Goal: Task Accomplishment & Management: Manage account settings

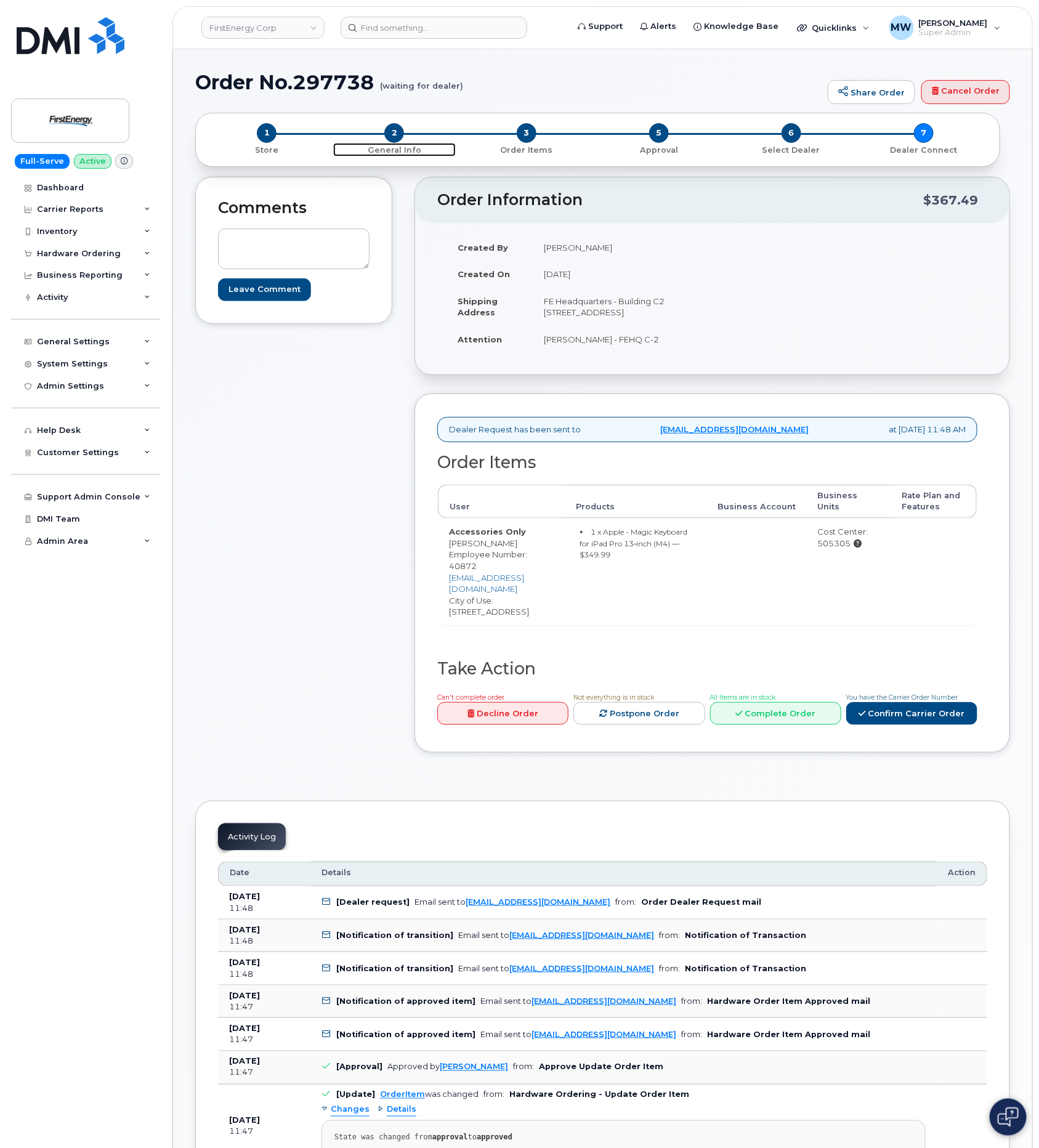
drag, startPoint x: 388, startPoint y: 137, endPoint x: 409, endPoint y: 153, distance: 26.4
click at [388, 137] on span "2" at bounding box center [394, 133] width 20 height 20
click at [392, 141] on span "2" at bounding box center [394, 133] width 20 height 20
click at [943, 706] on link "Confirm Carrier Order" at bounding box center [911, 713] width 131 height 23
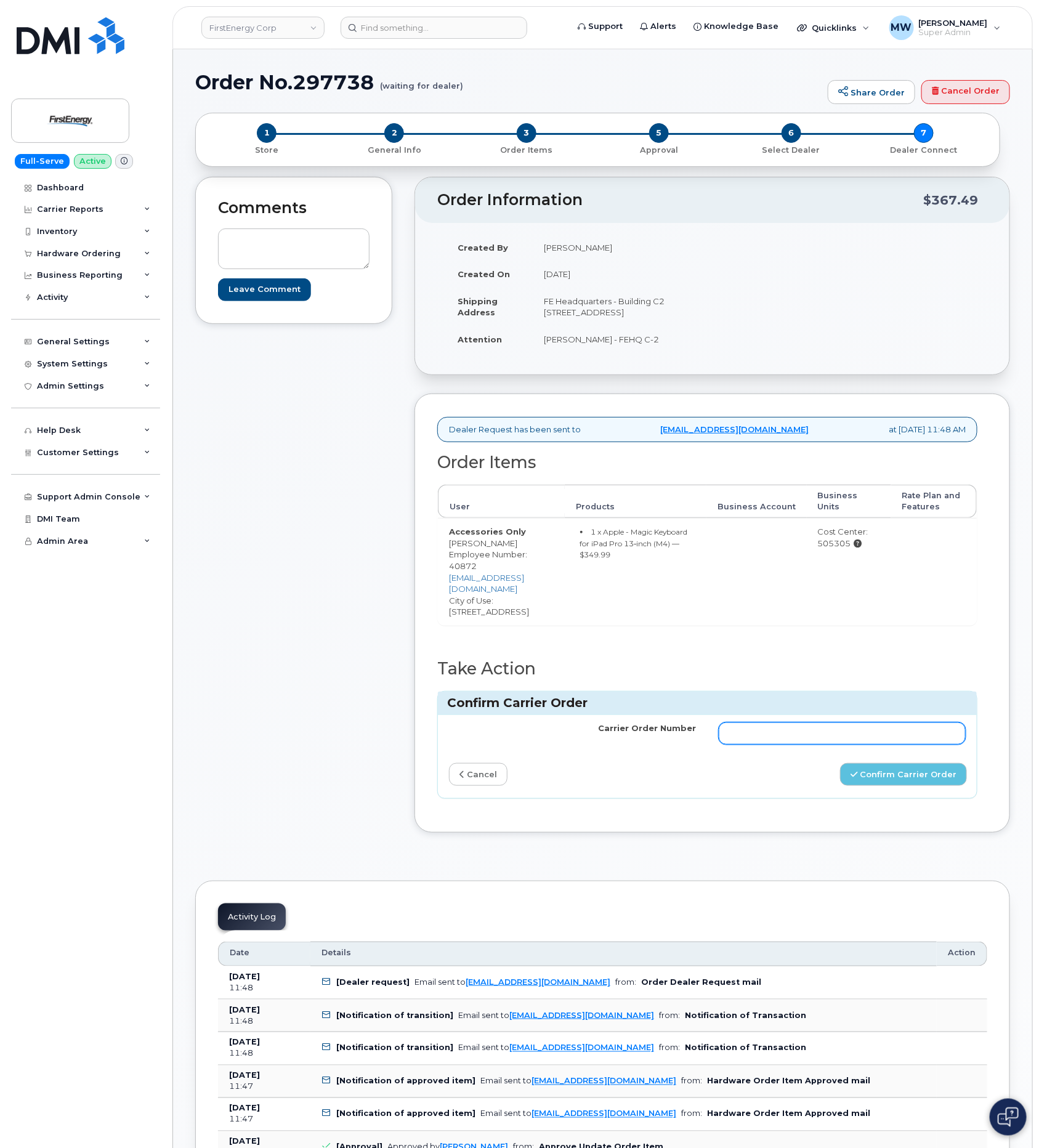
click at [896, 722] on input "Carrier Order Number" at bounding box center [842, 733] width 248 height 23
paste input "MB1000498740765"
type input "MB1000498740765"
click at [889, 770] on button "Confirm Carrier Order" at bounding box center [903, 774] width 127 height 23
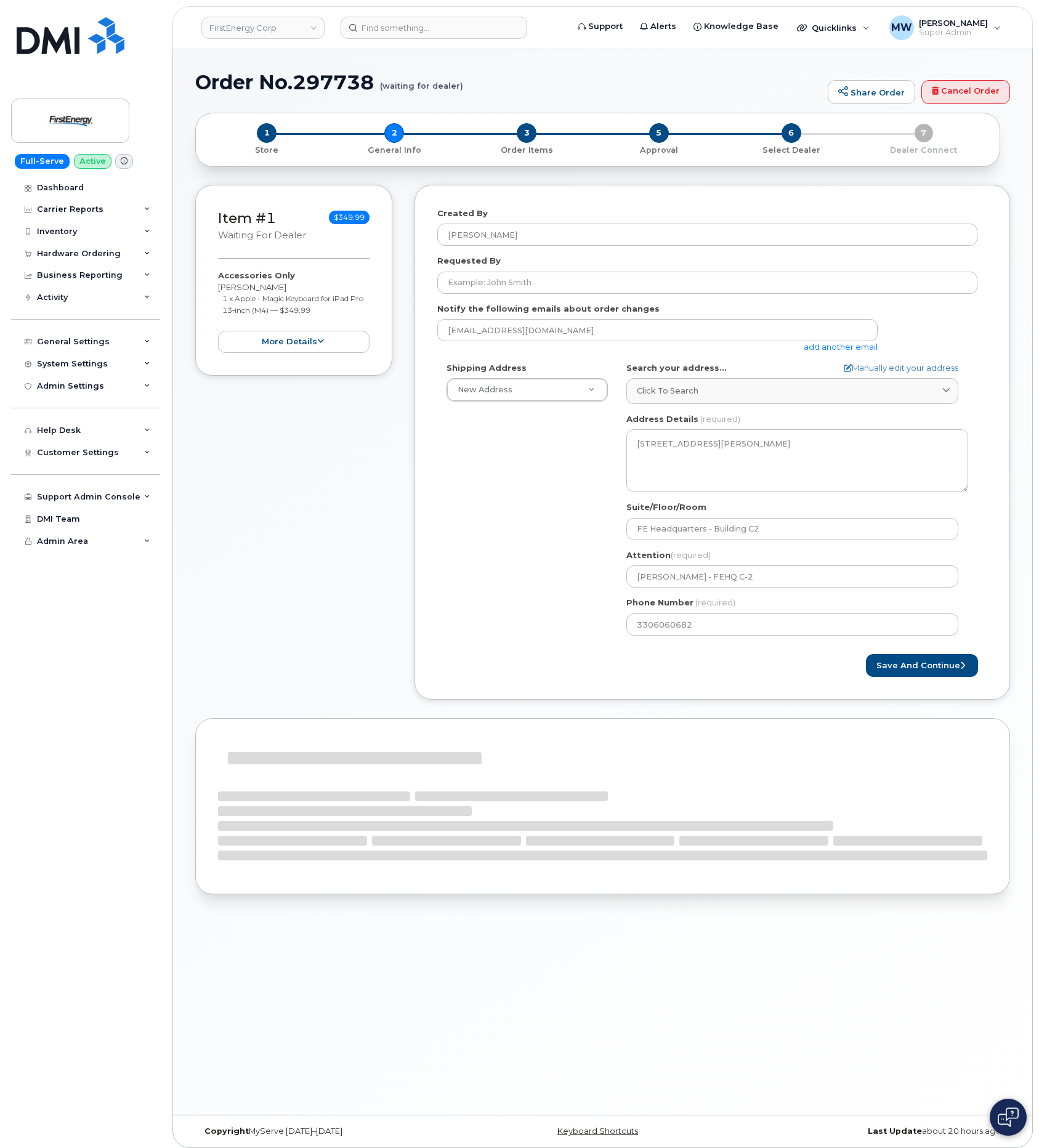
select select
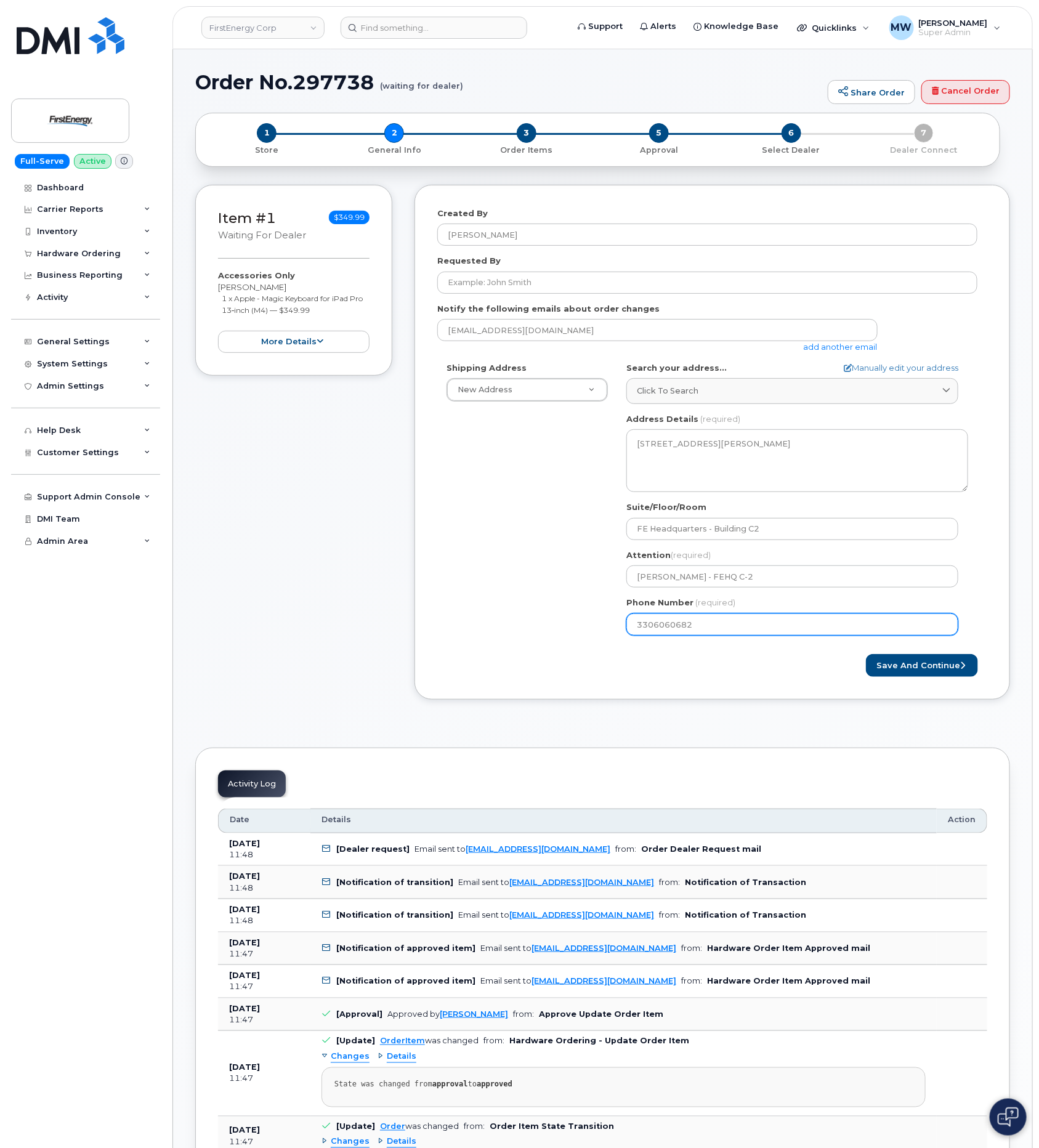
click at [676, 632] on input "3306060682" at bounding box center [793, 624] width 332 height 23
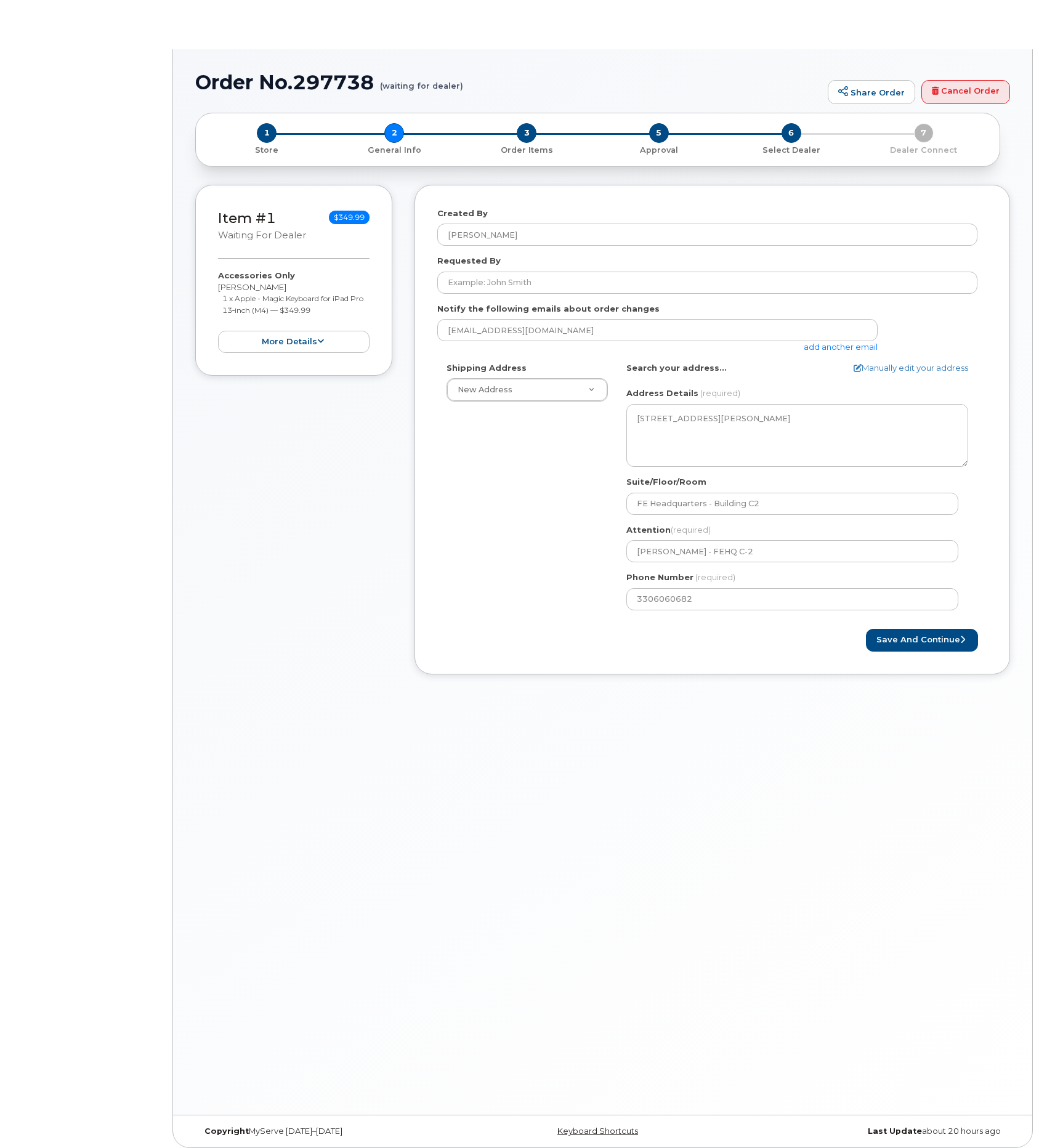
select select
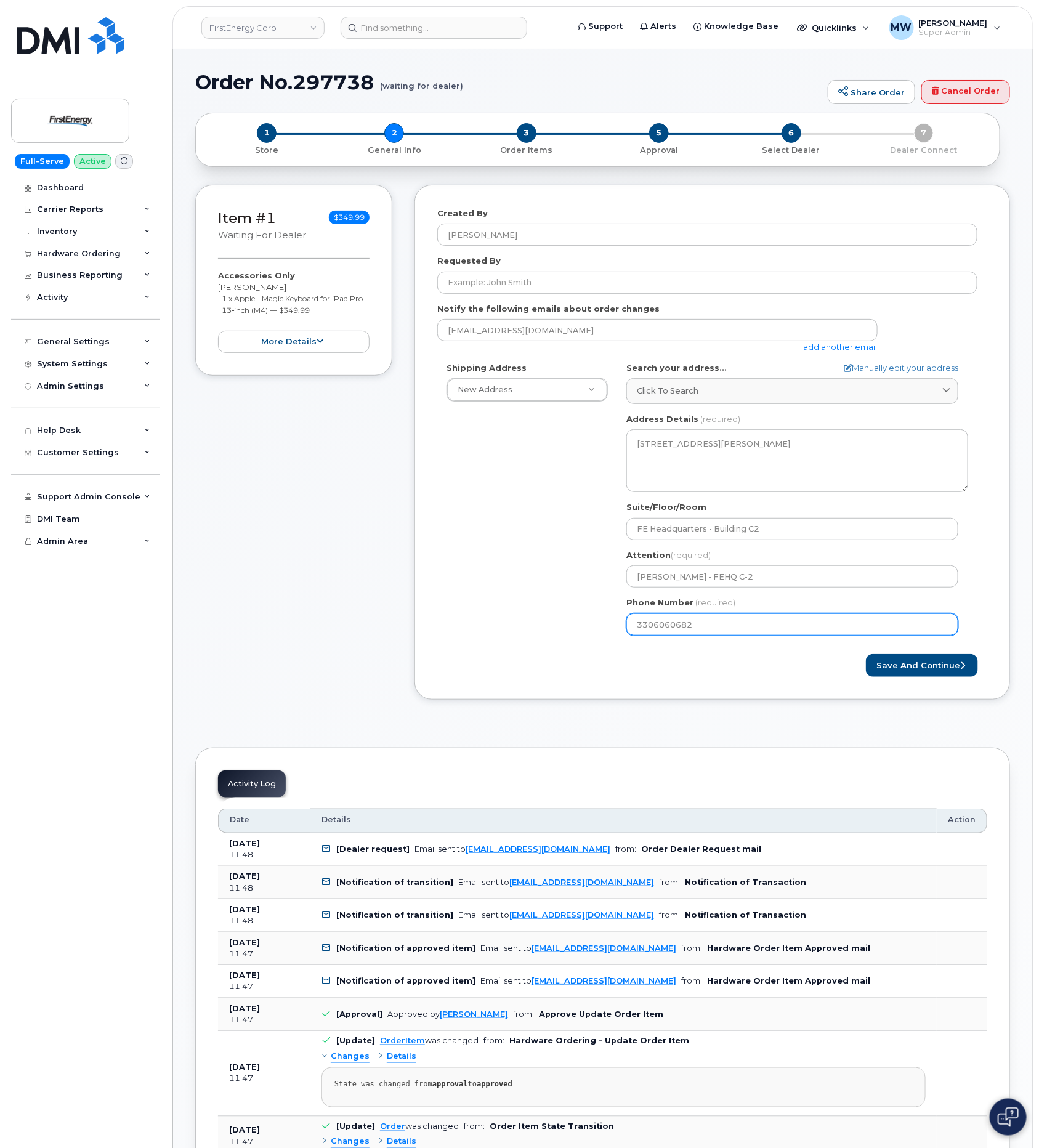
click at [661, 630] on input "3306060682" at bounding box center [793, 624] width 332 height 23
click at [671, 621] on input "3306060682" at bounding box center [793, 624] width 332 height 23
click at [671, 622] on input "3306060682" at bounding box center [793, 624] width 332 height 23
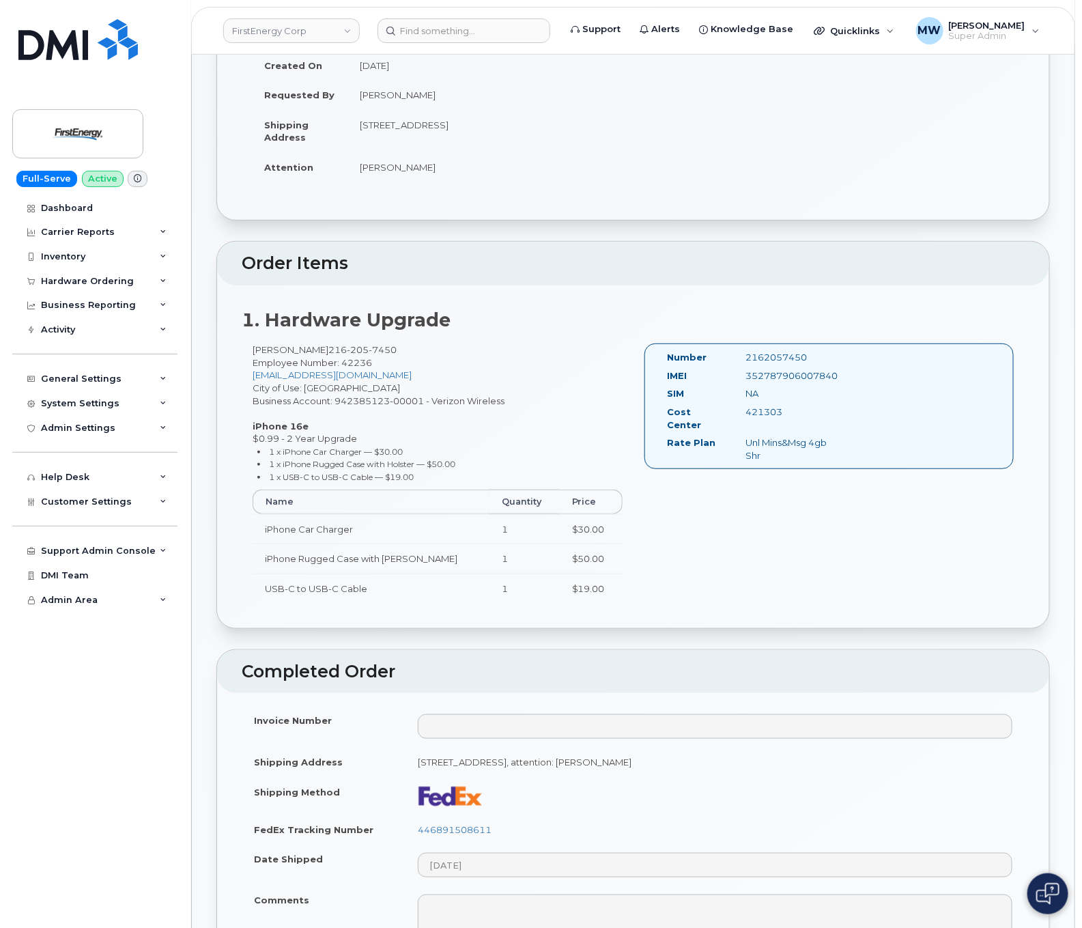
scroll to position [205, 0]
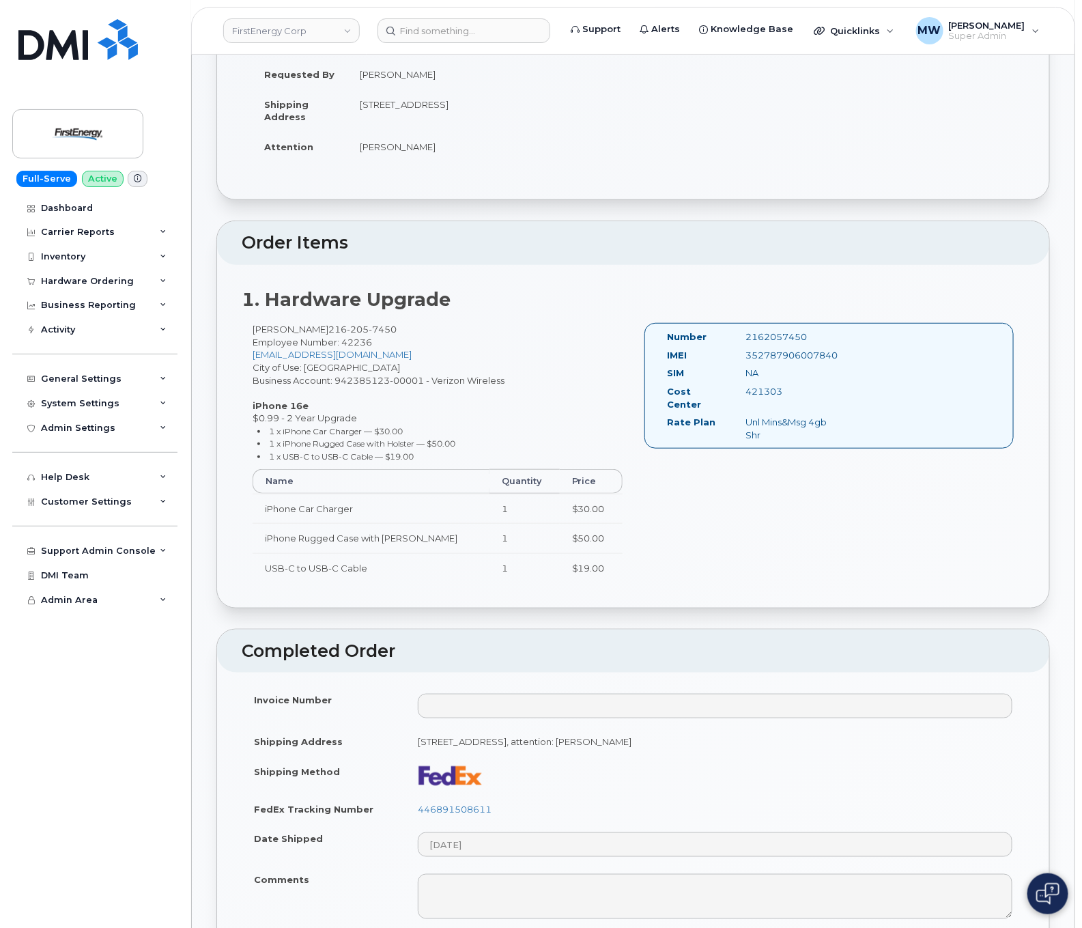
click at [774, 357] on div "352787906007840" at bounding box center [790, 355] width 109 height 13
copy div "352787906007840"
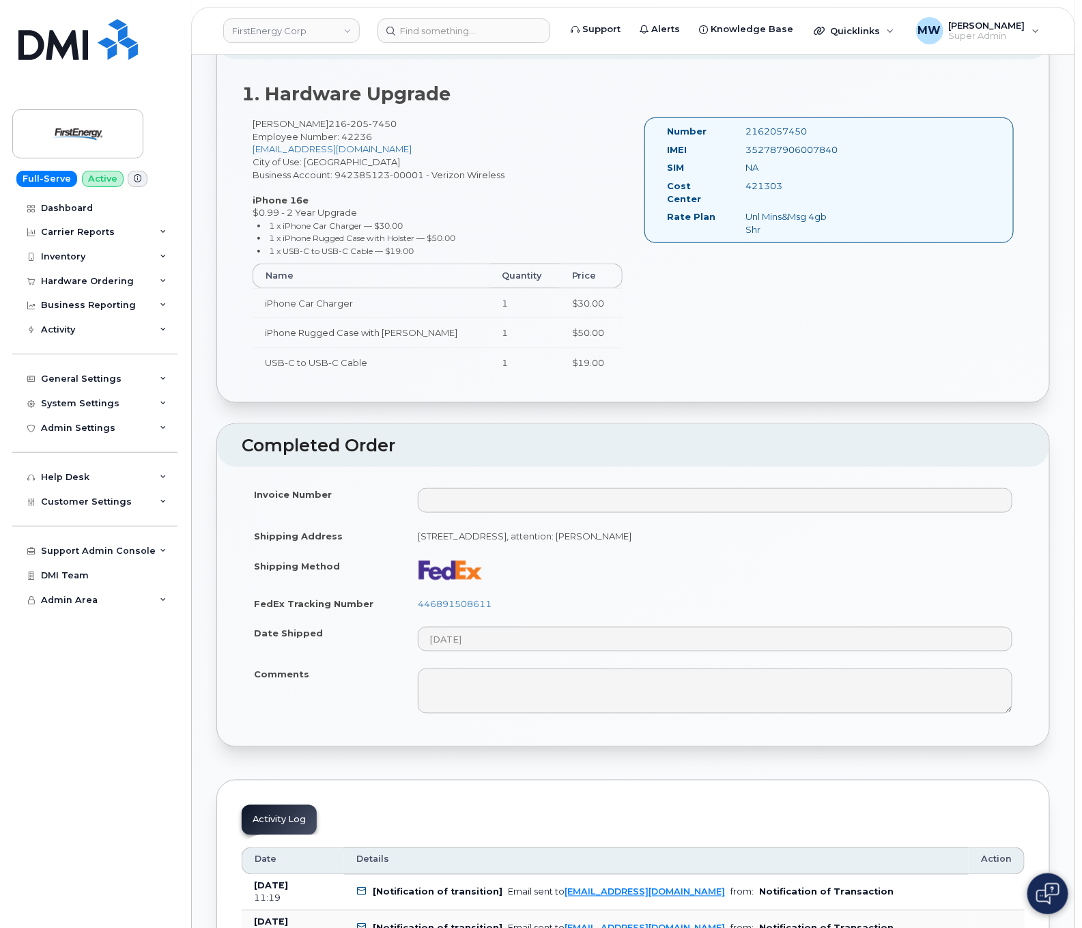
scroll to position [410, 0]
click at [470, 606] on link "446891508611" at bounding box center [455, 604] width 74 height 11
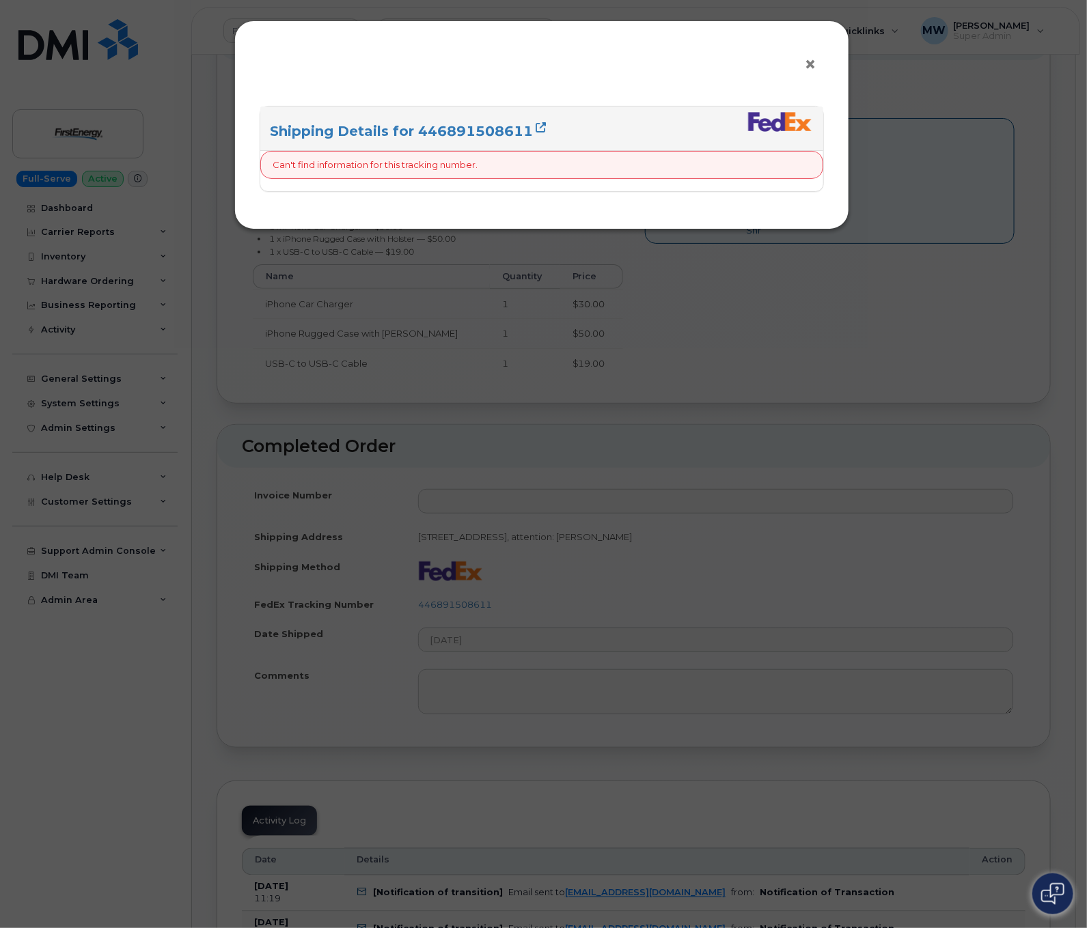
click at [816, 64] on button "×" at bounding box center [813, 65] width 19 height 20
